Goal: Task Accomplishment & Management: Complete application form

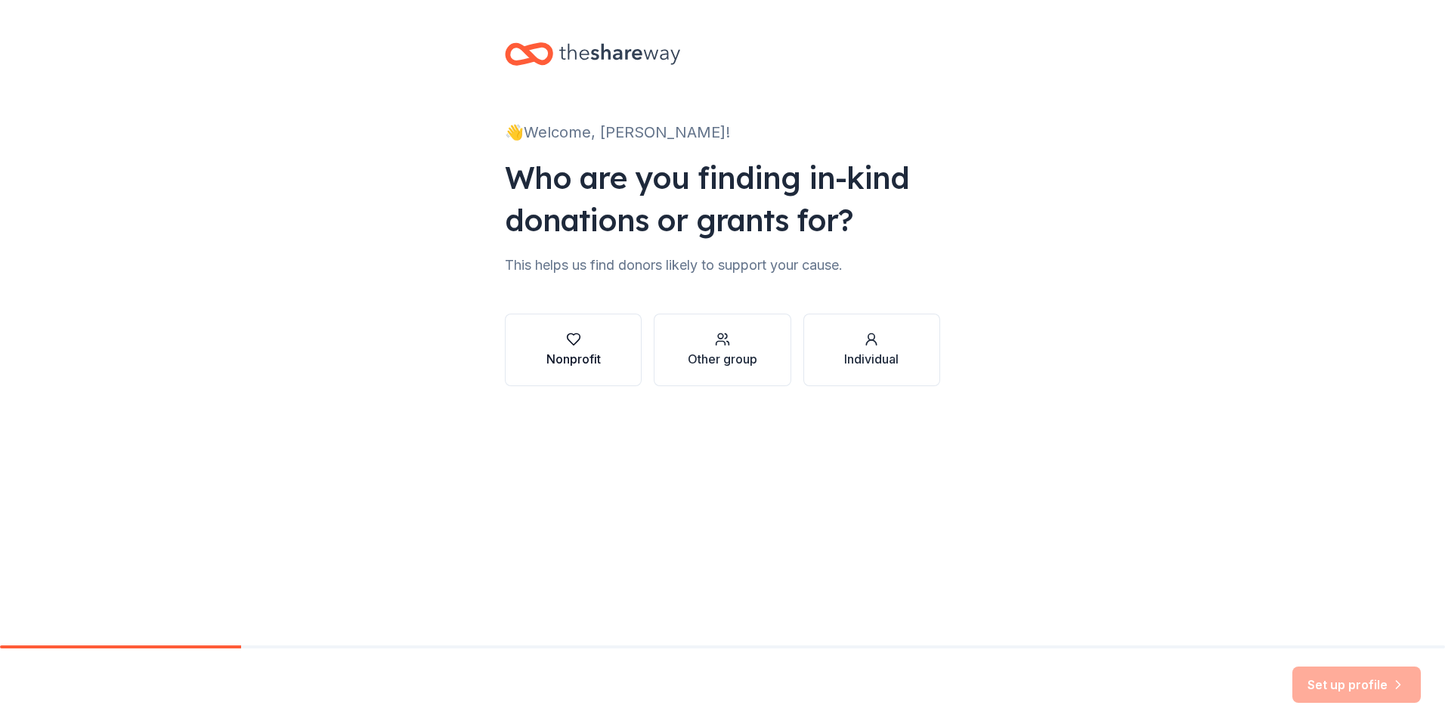
click at [601, 348] on button "Nonprofit" at bounding box center [573, 350] width 137 height 73
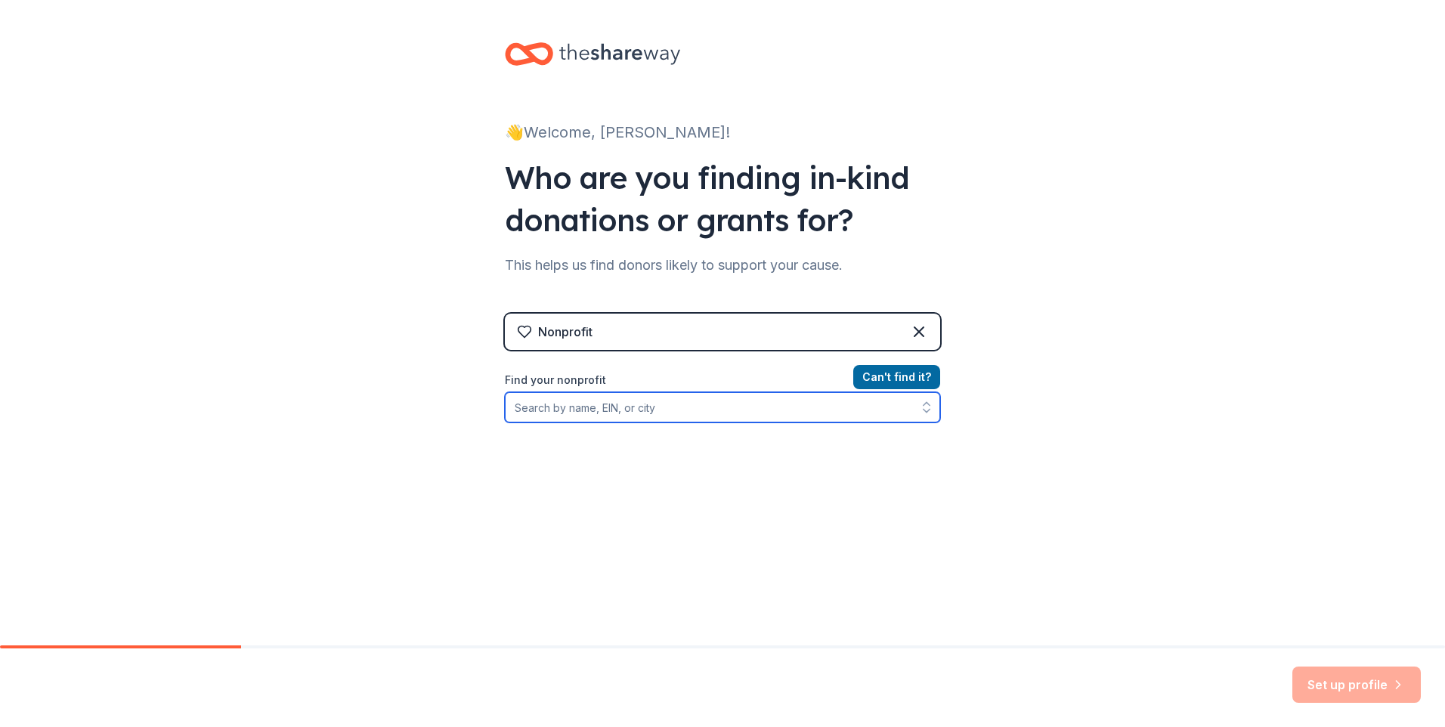
click at [653, 407] on input "Find your nonprofit" at bounding box center [722, 407] width 435 height 30
type input "[GEOGRAPHIC_DATA]"
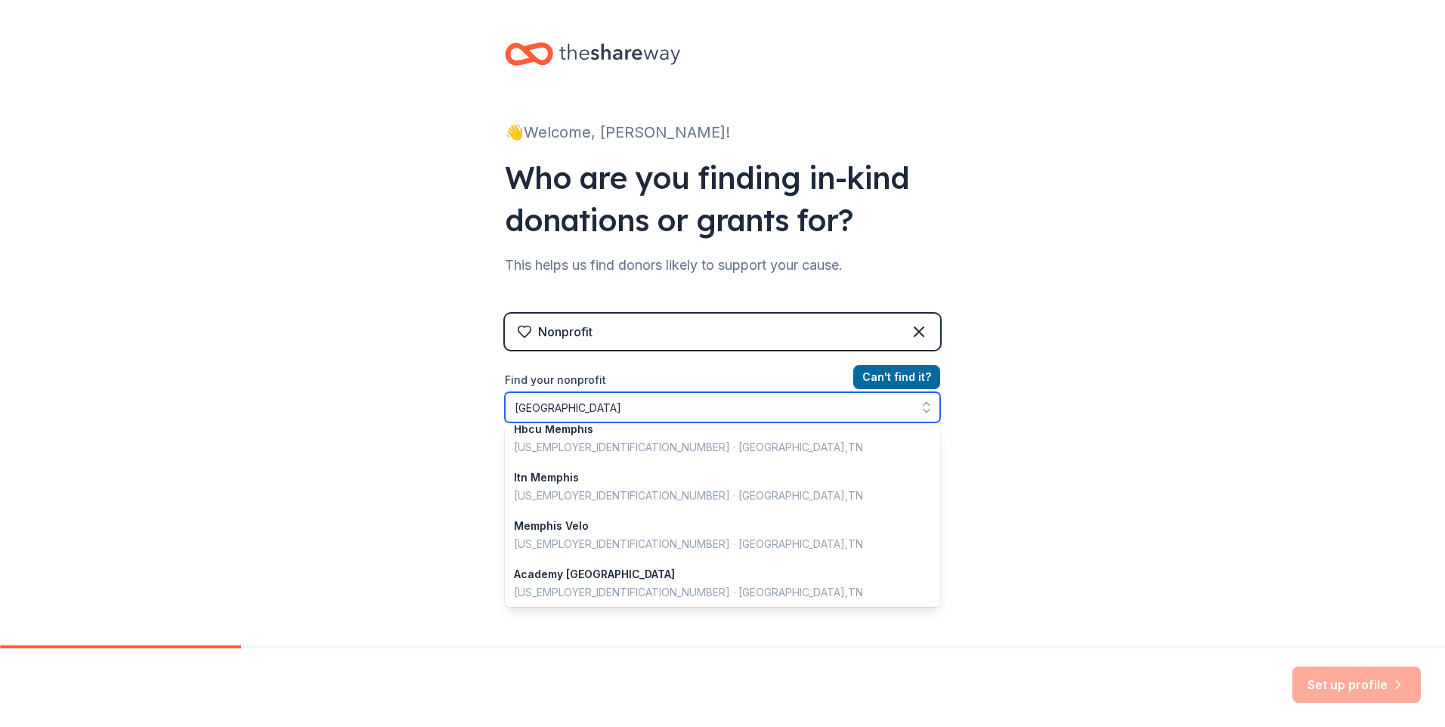
scroll to position [1070, 0]
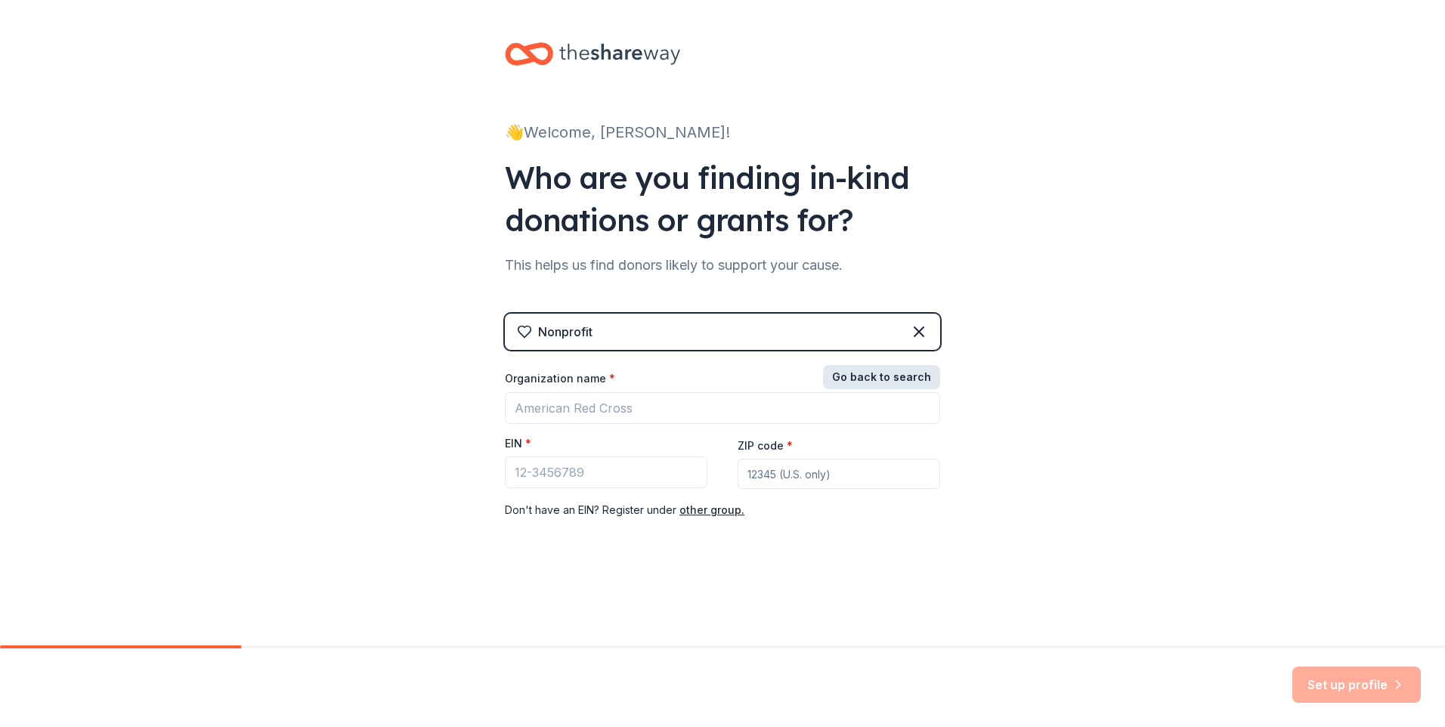
click at [846, 374] on button "Go back to search" at bounding box center [881, 377] width 117 height 24
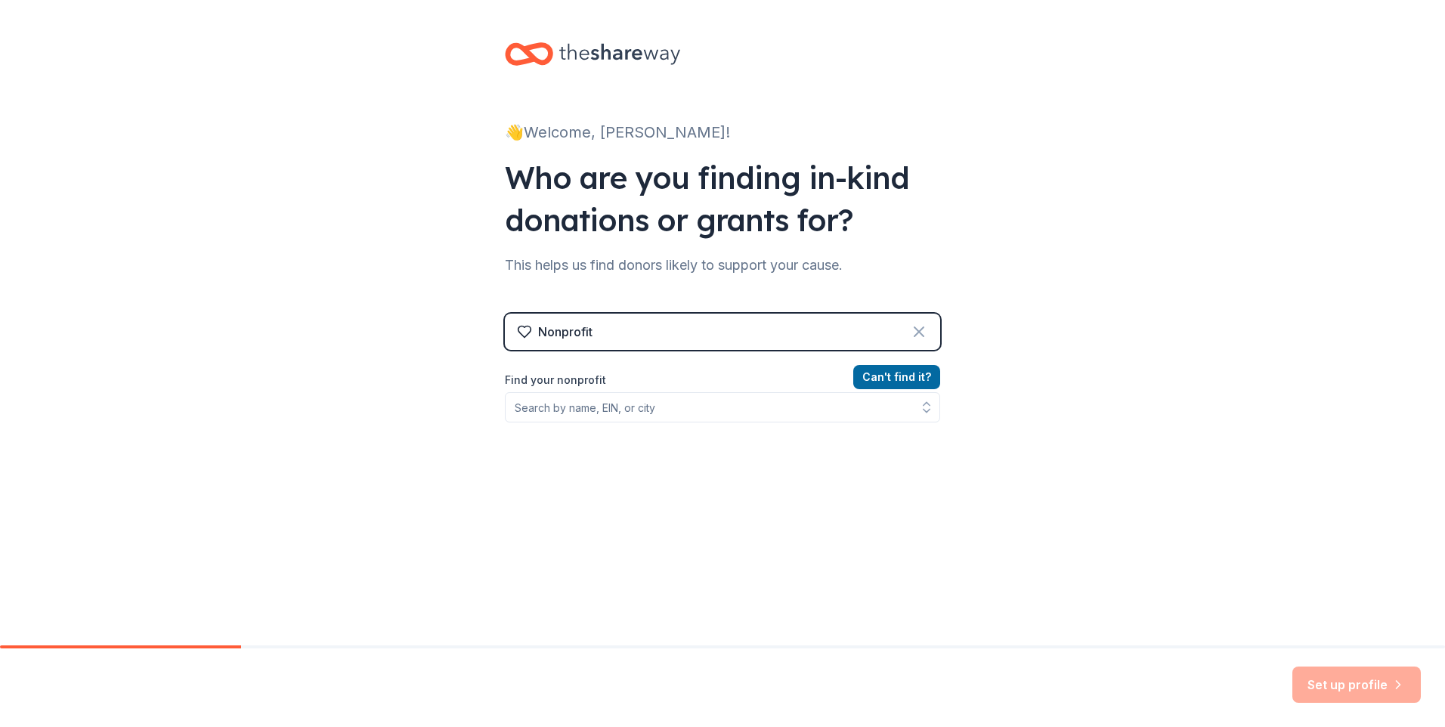
click at [915, 331] on icon at bounding box center [919, 331] width 9 height 9
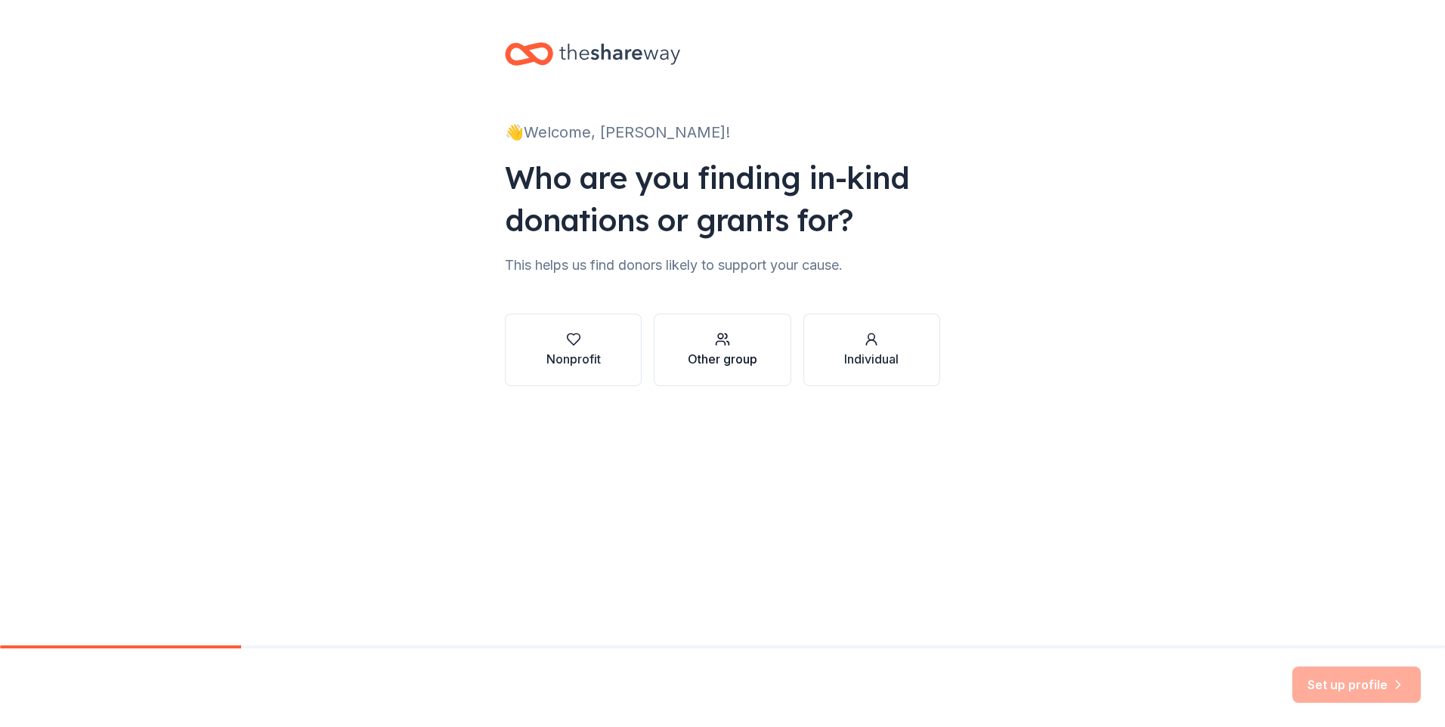
click at [740, 364] on div "Other group" at bounding box center [723, 359] width 70 height 18
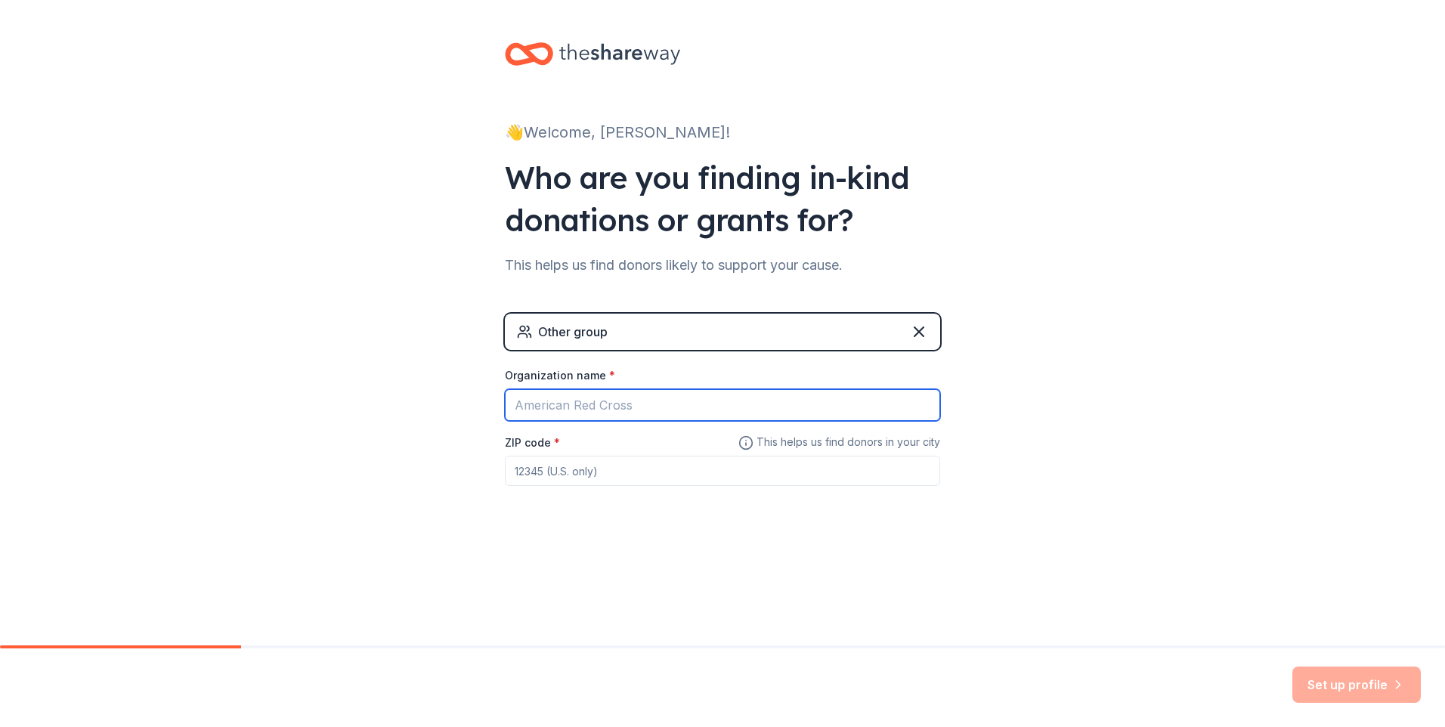
click at [543, 416] on input "Organization name *" at bounding box center [722, 405] width 435 height 32
type input "[GEOGRAPHIC_DATA]"
click at [581, 469] on input "ZIP code *" at bounding box center [722, 471] width 435 height 30
type input "38112"
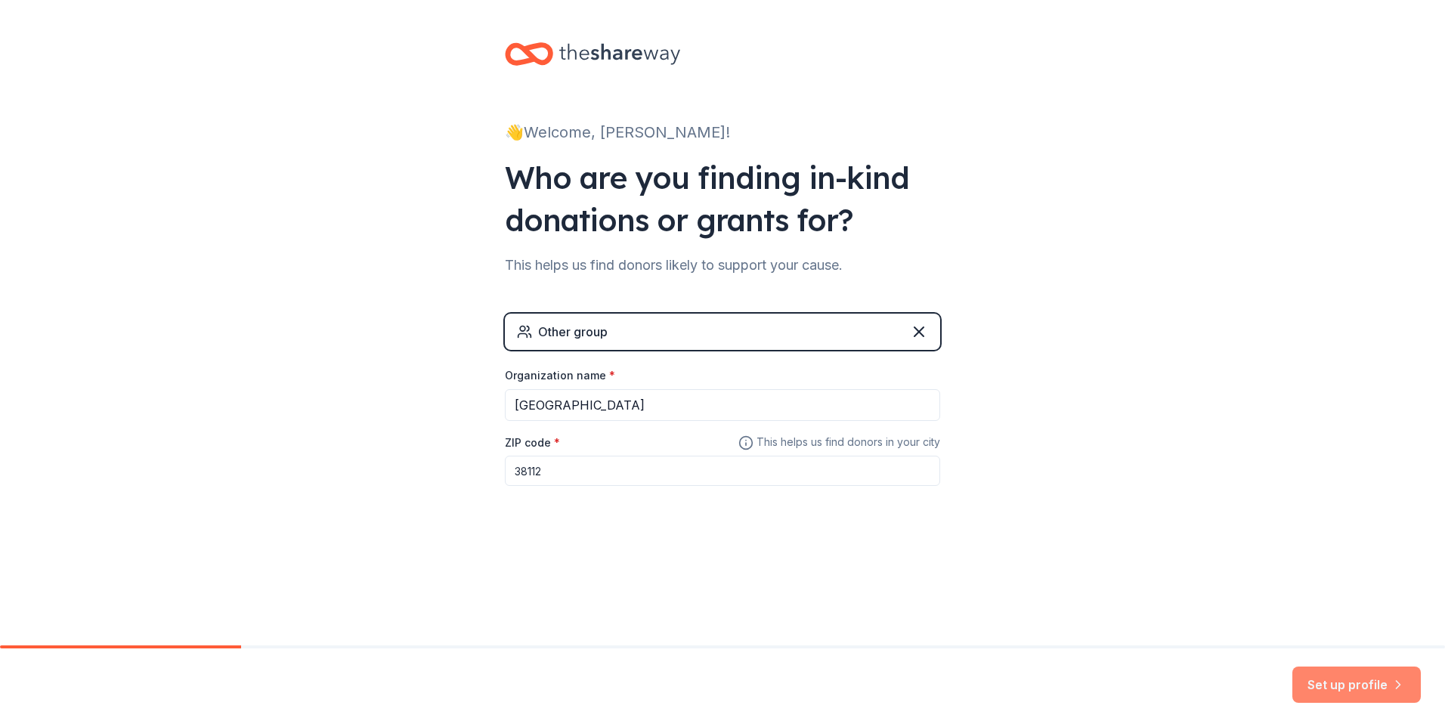
click at [1345, 689] on button "Set up profile" at bounding box center [1357, 685] width 128 height 36
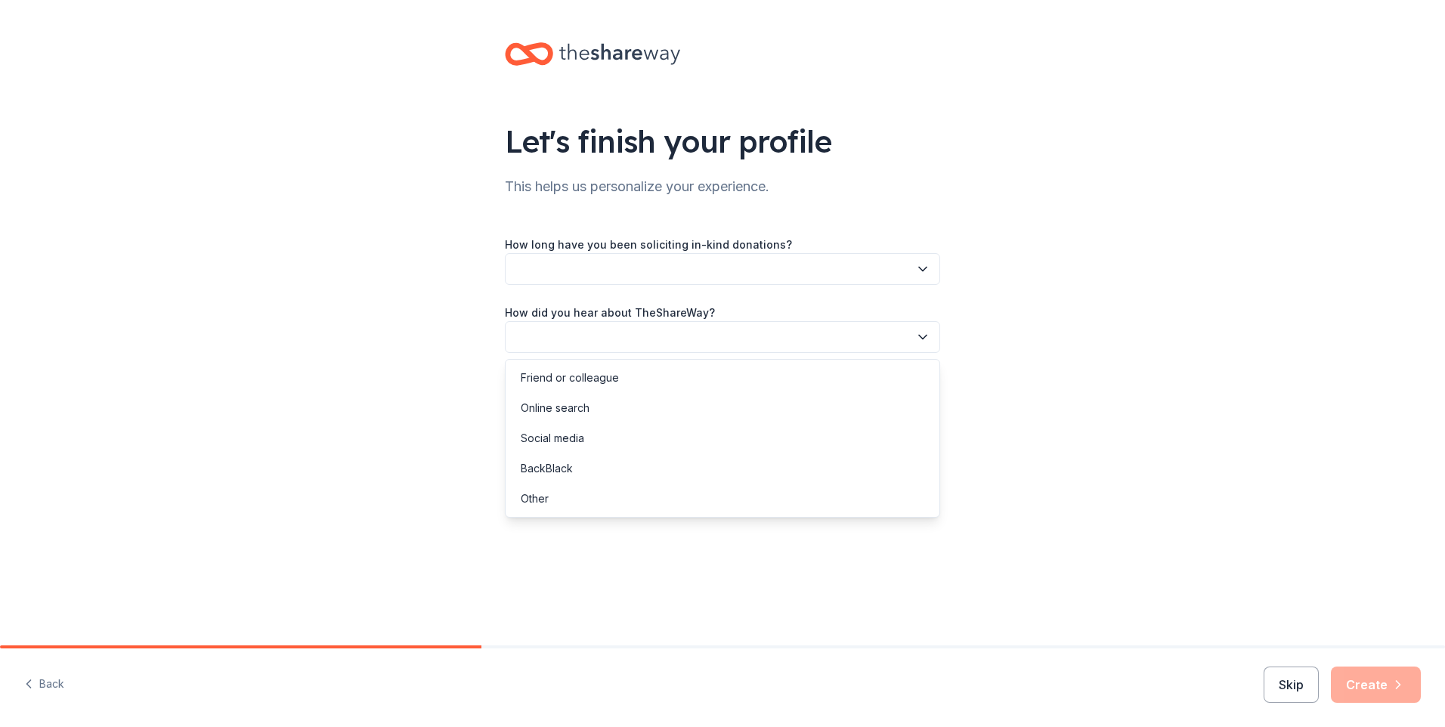
click at [605, 342] on button "button" at bounding box center [722, 337] width 435 height 32
click at [568, 411] on div "Online search" at bounding box center [555, 408] width 69 height 18
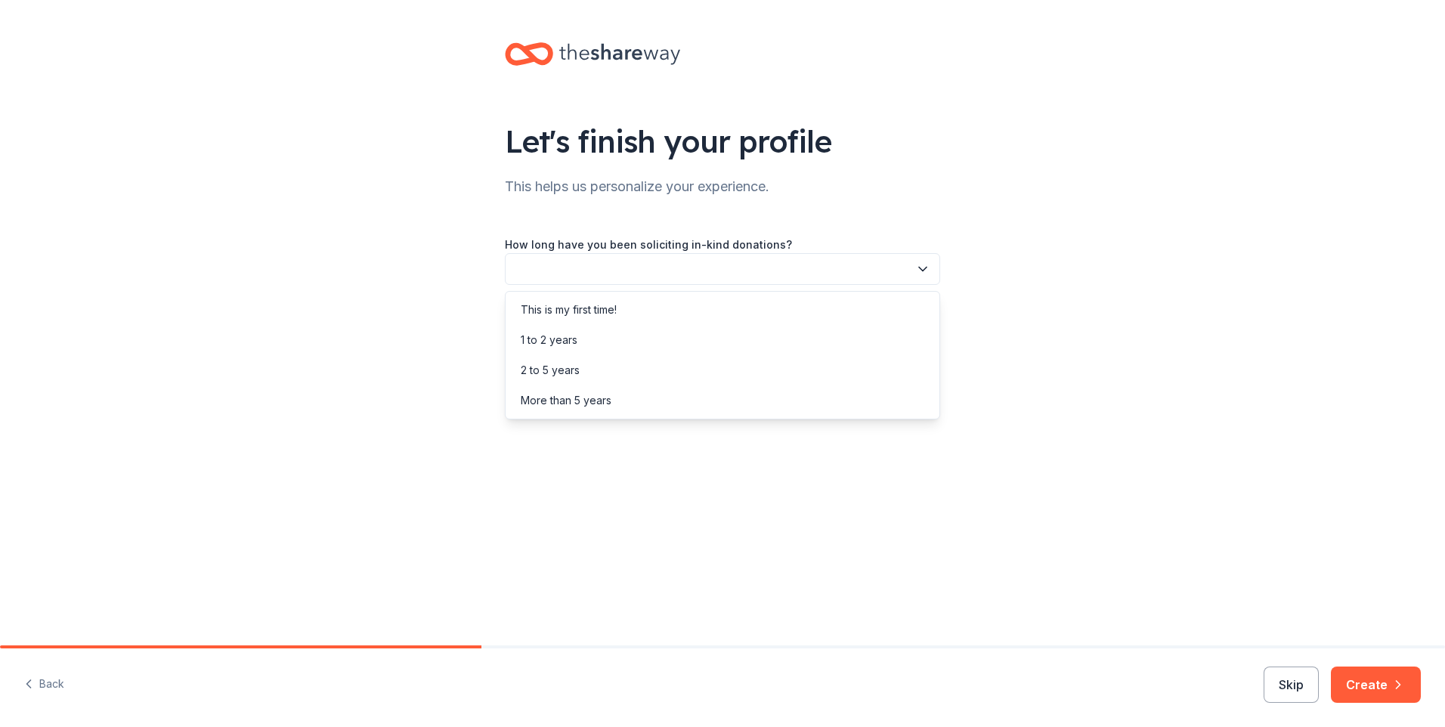
click at [550, 271] on button "button" at bounding box center [722, 269] width 435 height 32
click at [576, 361] on div "2 to 5 years" at bounding box center [550, 370] width 59 height 18
click at [1389, 687] on button "Create" at bounding box center [1376, 685] width 90 height 36
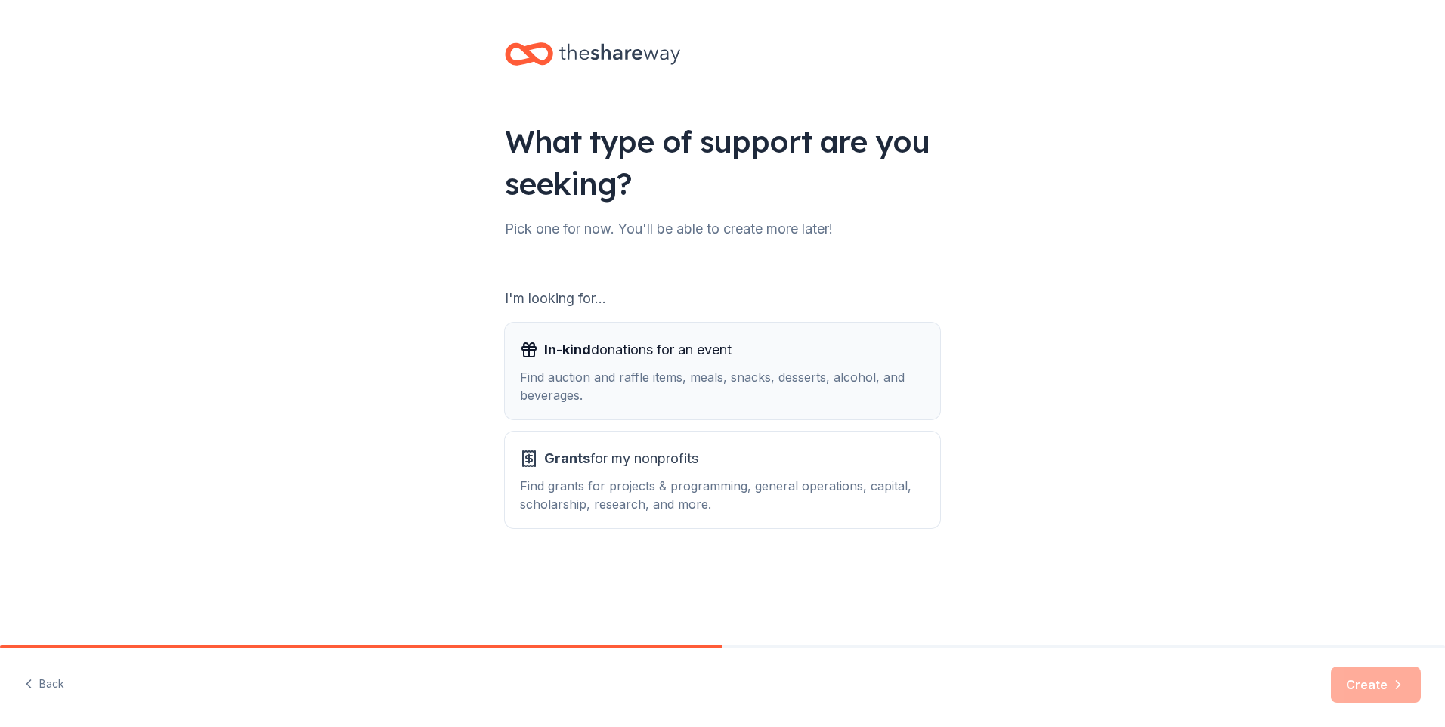
click at [644, 347] on span "In-kind donations for an event" at bounding box center [637, 350] width 187 height 24
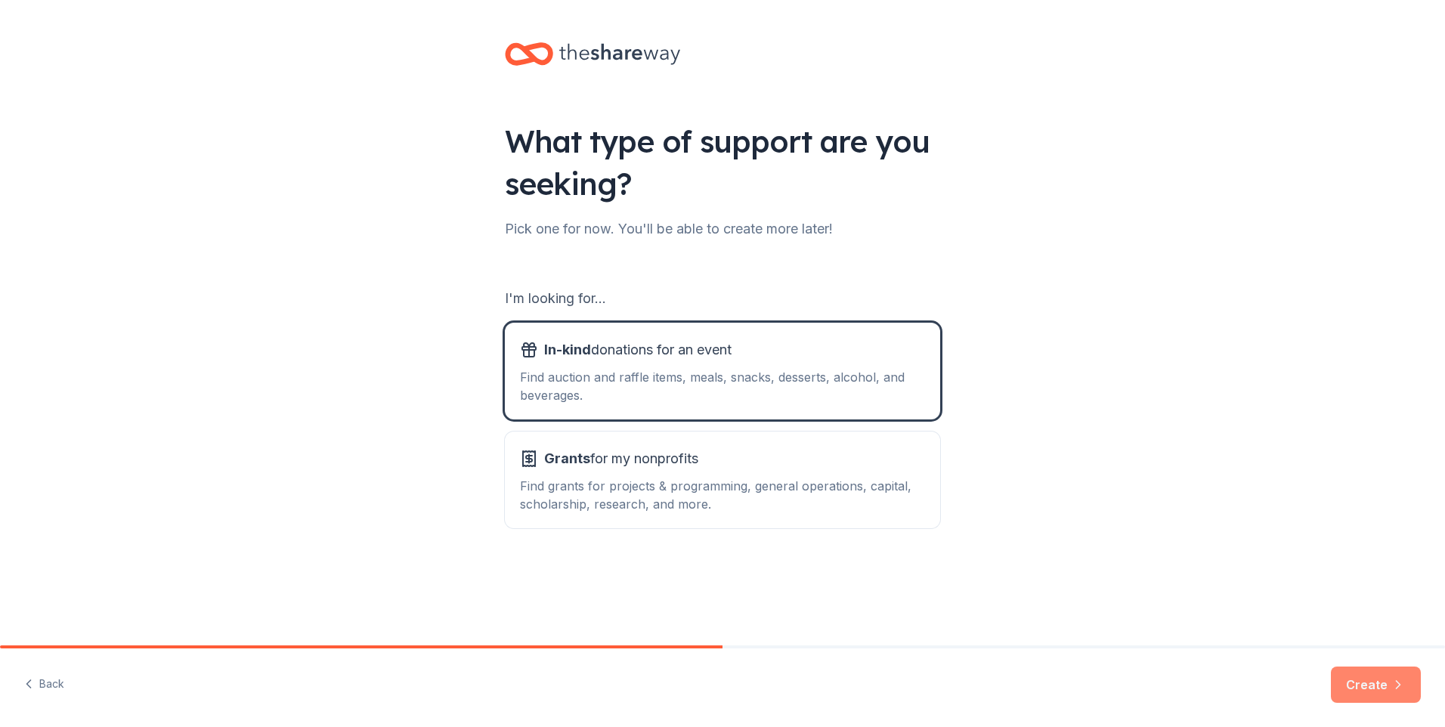
click at [1375, 695] on button "Create" at bounding box center [1376, 685] width 90 height 36
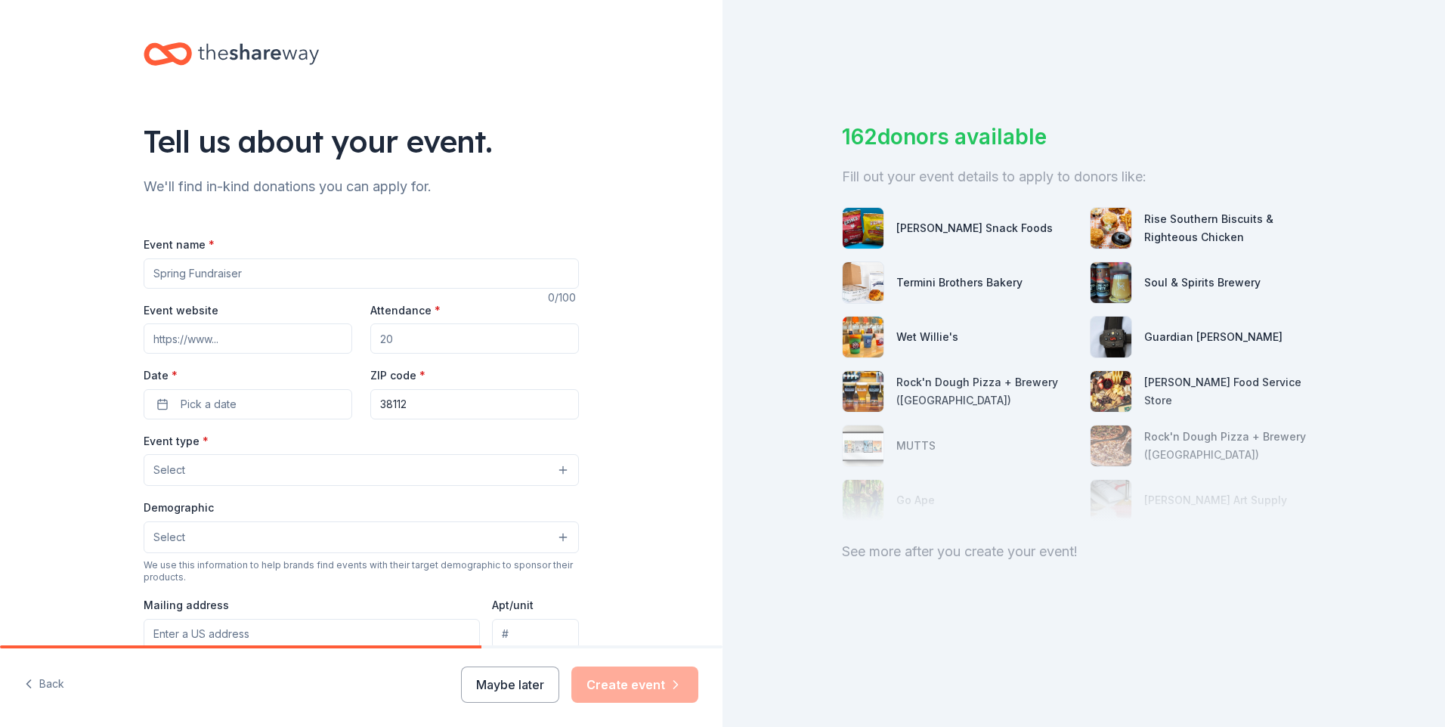
click at [965, 556] on div "See more after you create your event!" at bounding box center [1084, 552] width 484 height 24
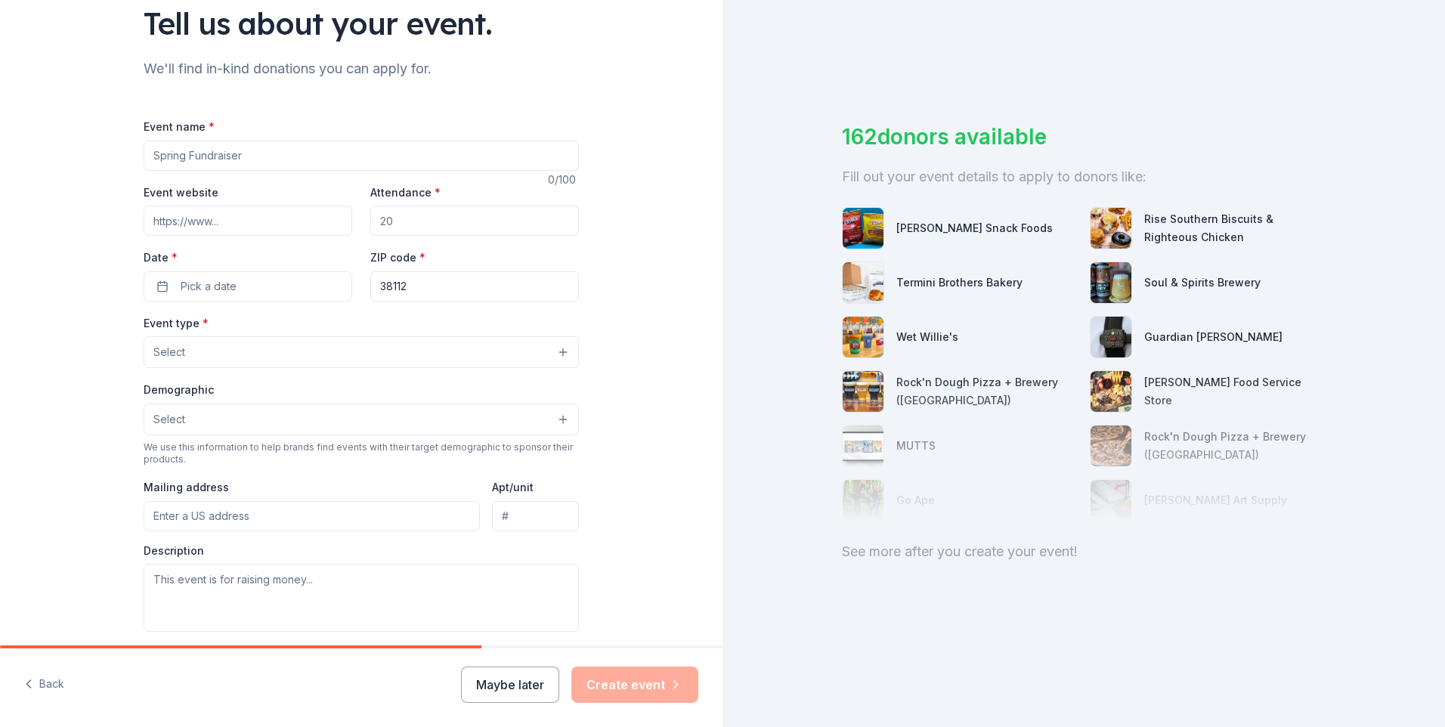
scroll to position [302, 0]
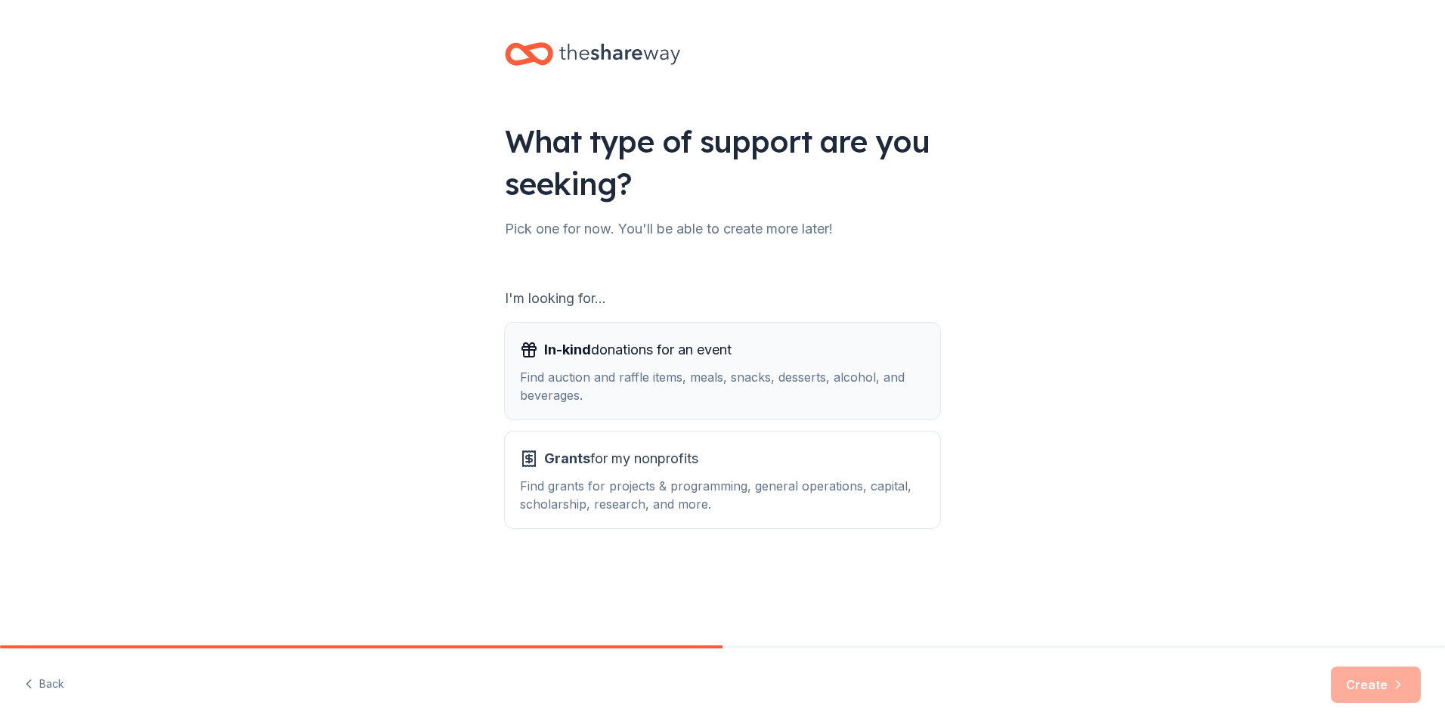
click at [678, 346] on span "In-kind donations for an event" at bounding box center [637, 350] width 187 height 24
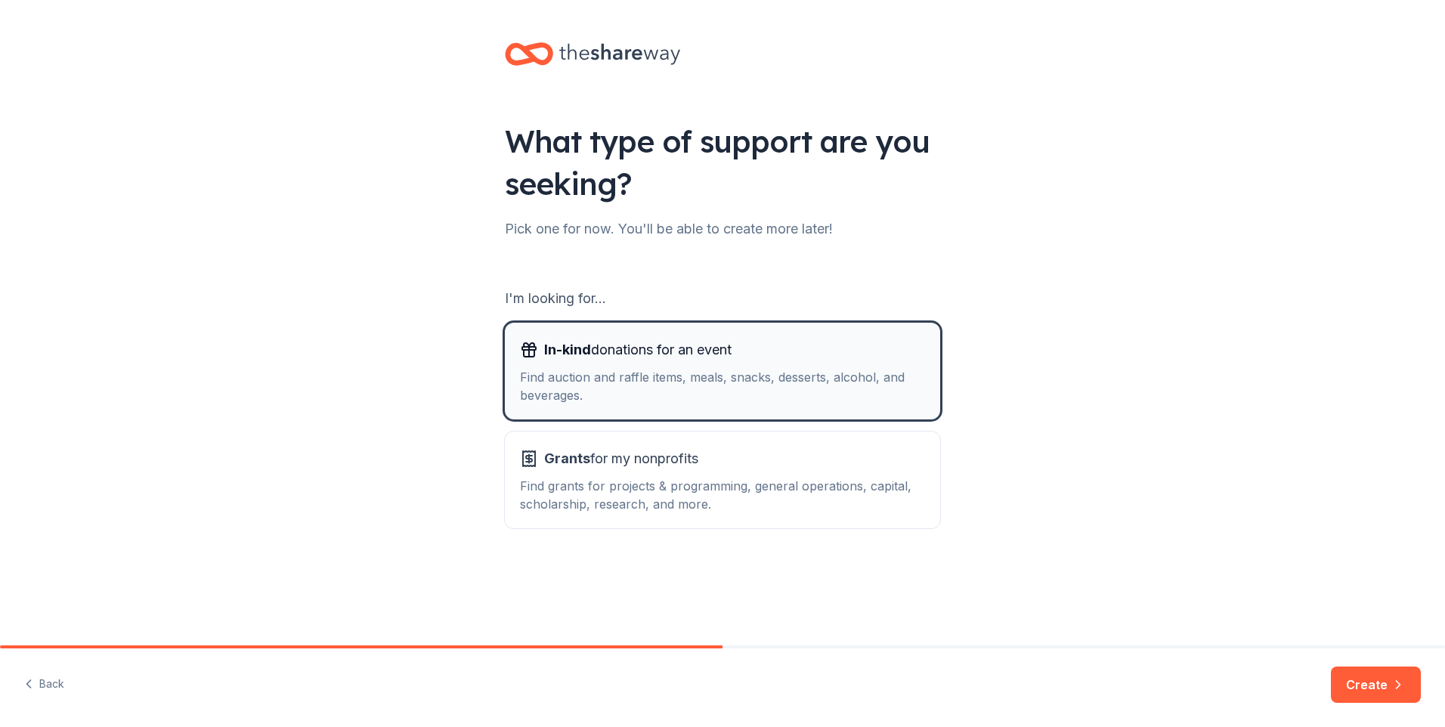
click at [615, 347] on span "In-kind donations for an event" at bounding box center [637, 350] width 187 height 24
click at [615, 346] on span "In-kind donations for an event" at bounding box center [637, 350] width 187 height 24
click at [1372, 688] on button "Create" at bounding box center [1376, 685] width 90 height 36
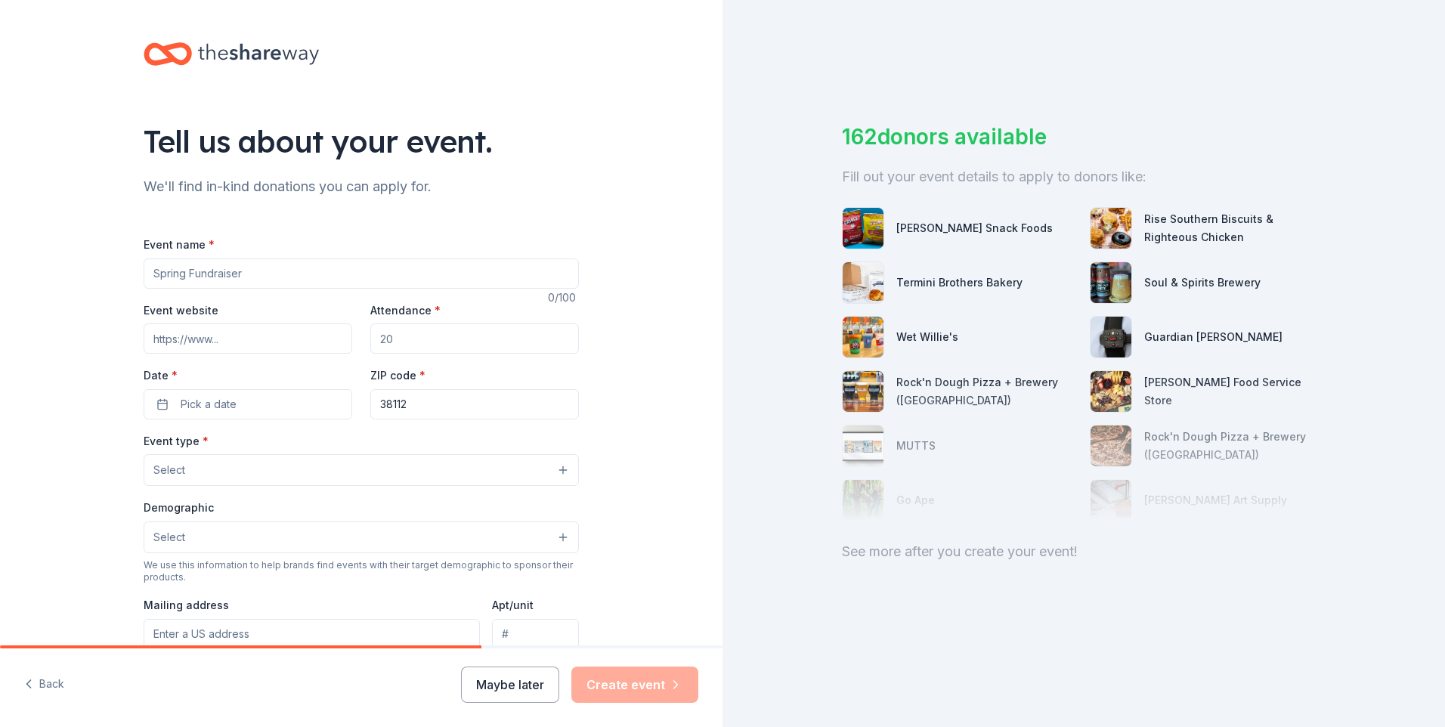
click at [559, 471] on button "Select" at bounding box center [361, 470] width 435 height 32
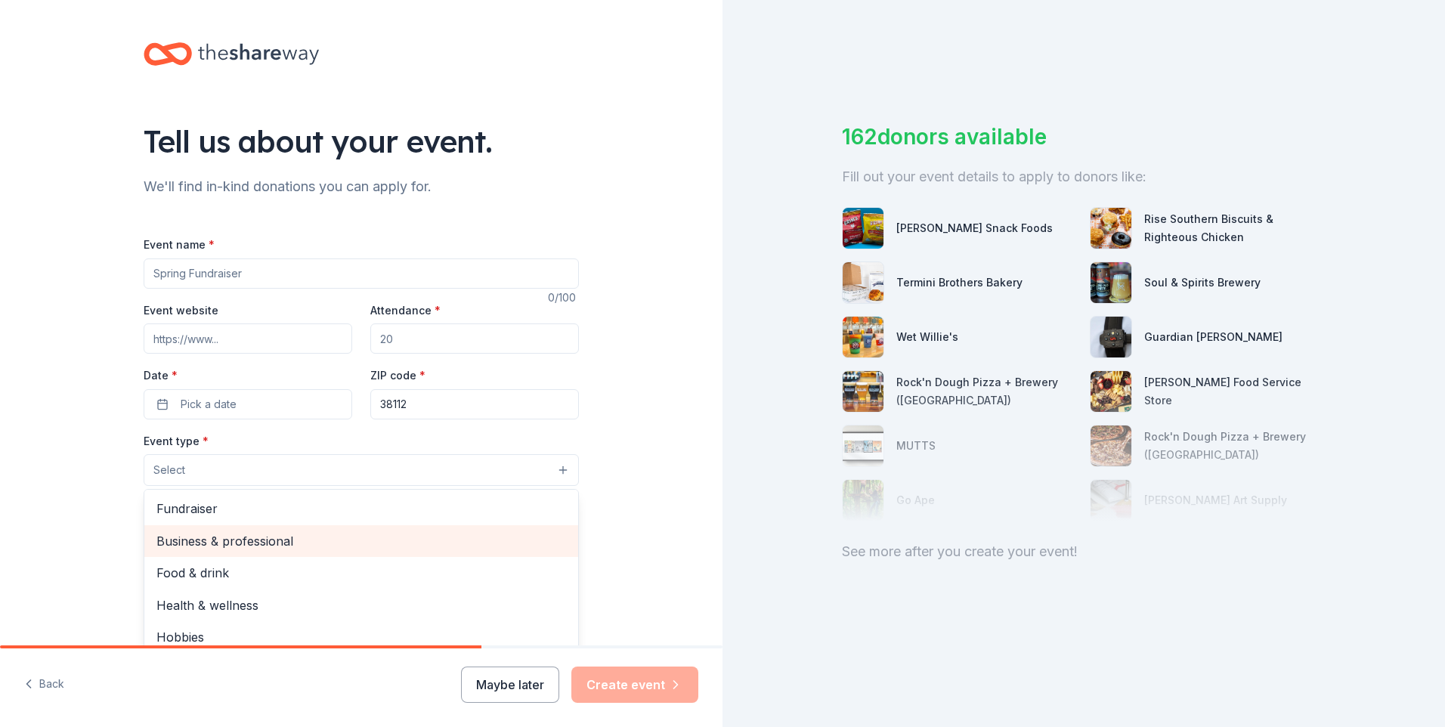
click at [274, 539] on span "Business & professional" at bounding box center [361, 541] width 410 height 20
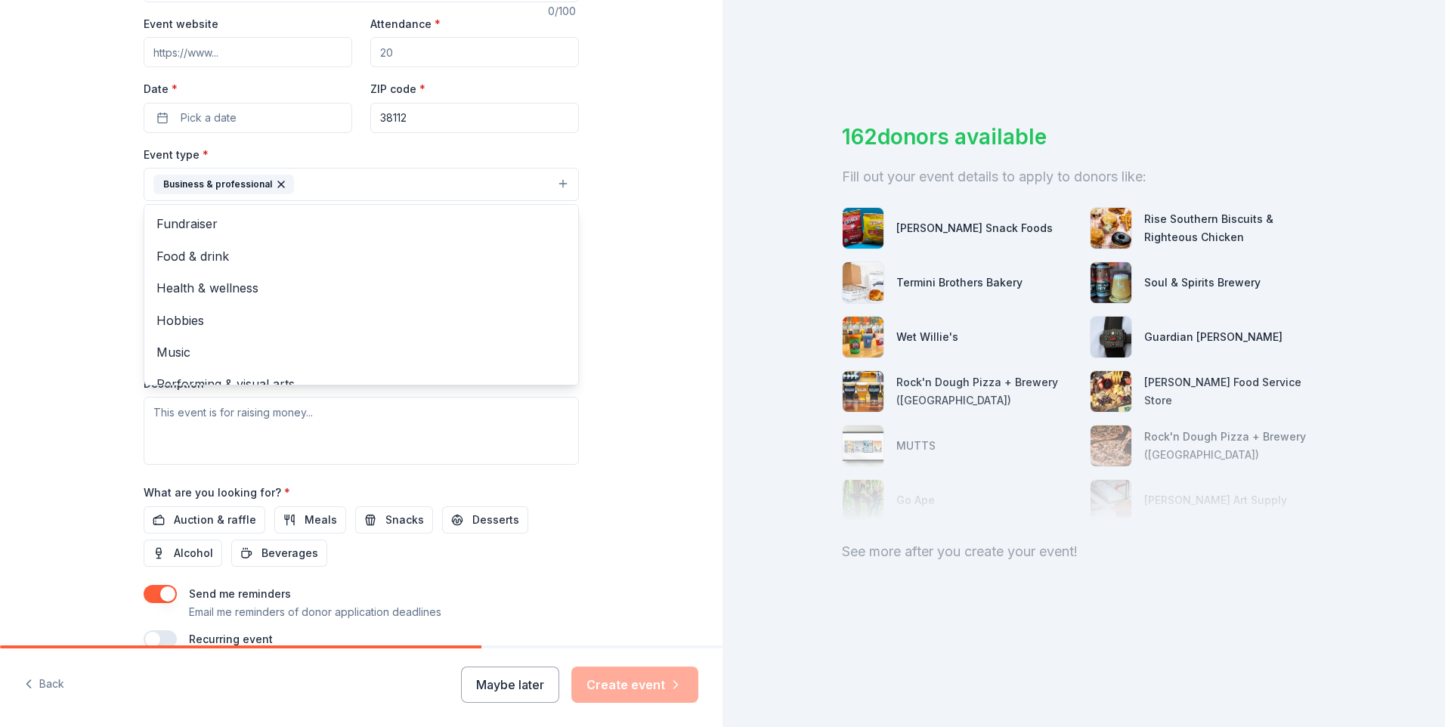
scroll to position [362, 0]
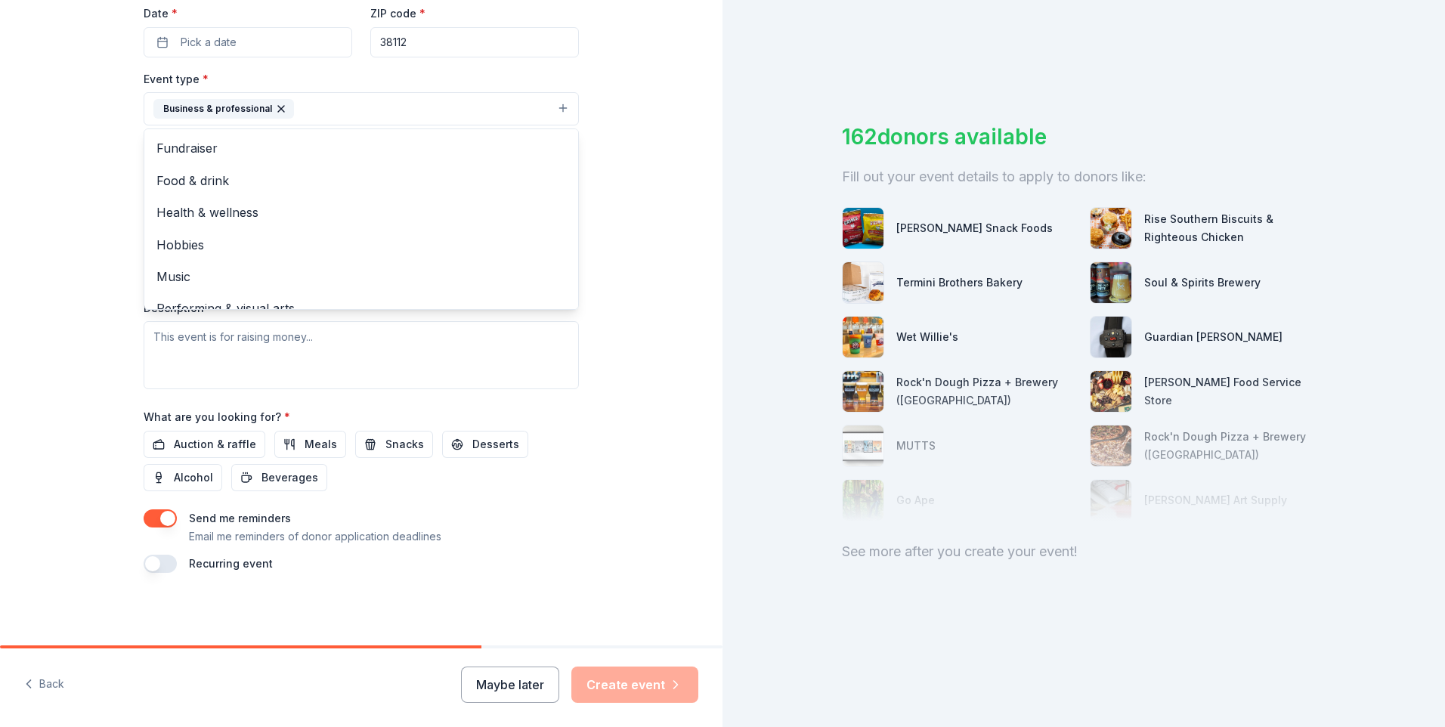
click at [237, 444] on div "Event name * 0 /100 Event website Attendance * Date * Pick a date ZIP code * 38…" at bounding box center [361, 223] width 435 height 700
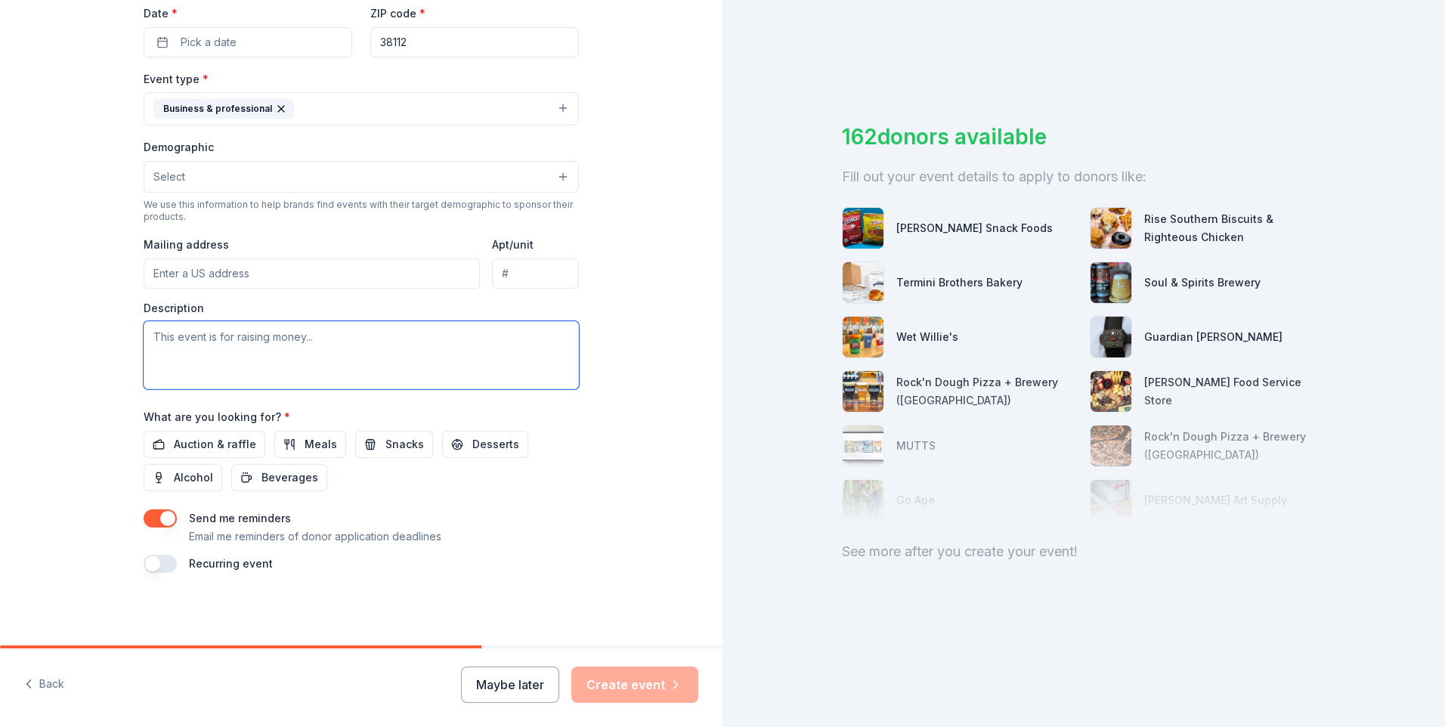
click at [168, 331] on textarea at bounding box center [361, 355] width 435 height 68
type textarea "This event is to"
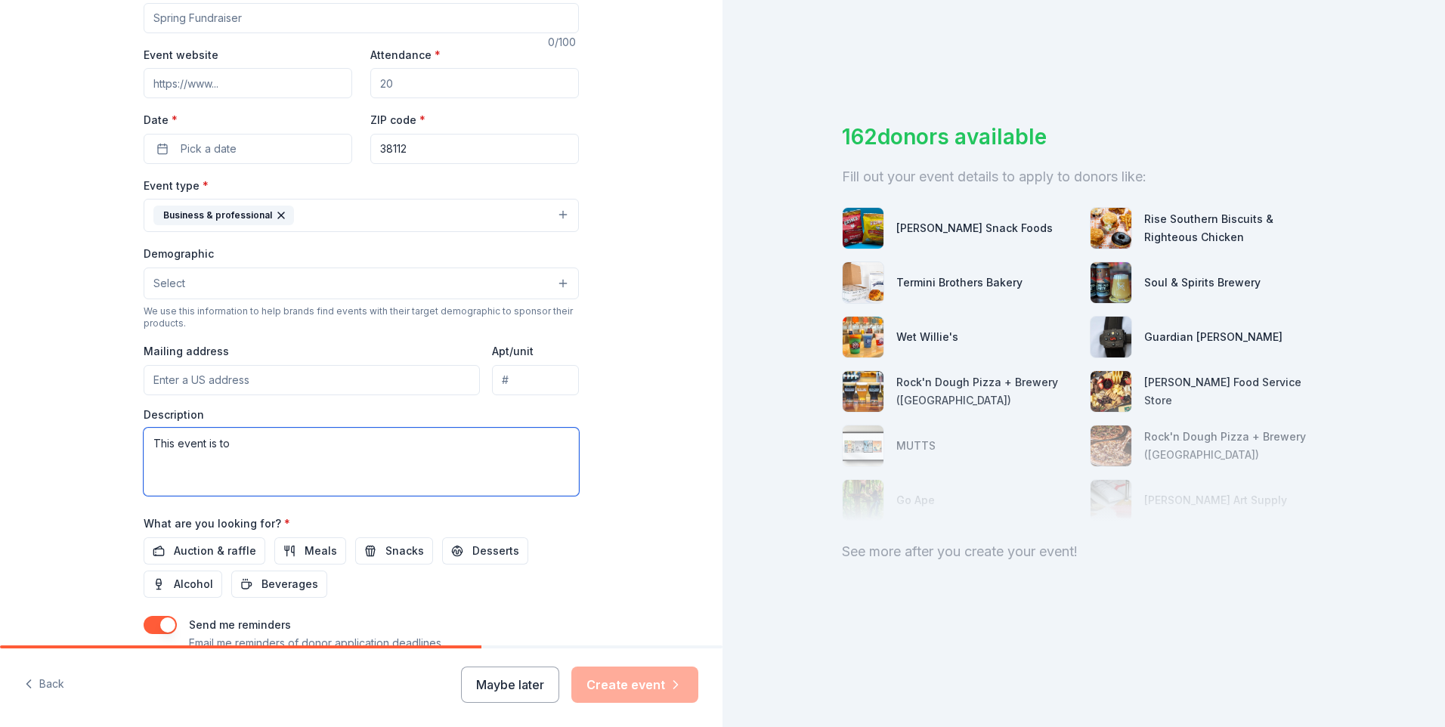
scroll to position [135, 0]
